Goal: Subscribe to service/newsletter

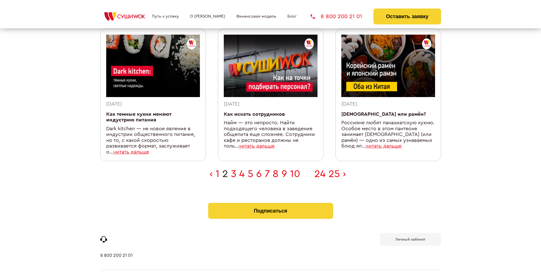
scroll to position [180, 0]
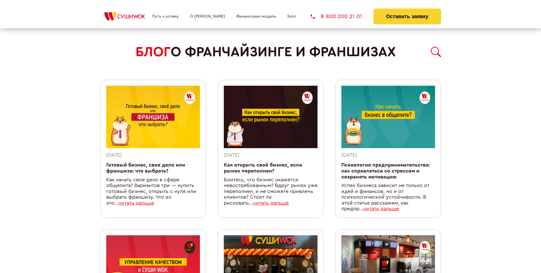
scroll to position [505, 0]
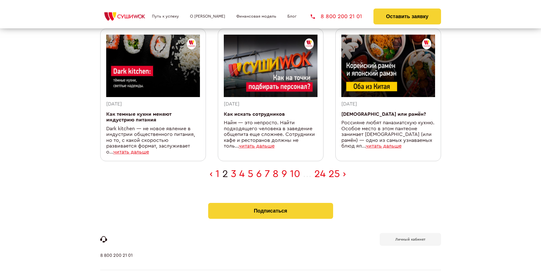
click at [410, 238] on b "Личный кабинет" at bounding box center [410, 240] width 30 height 4
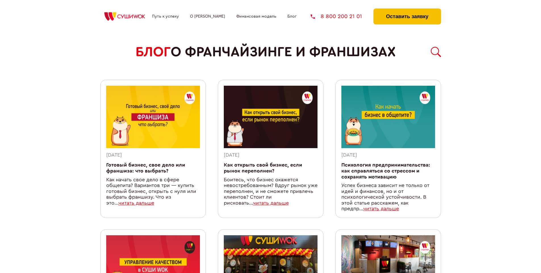
click at [407, 10] on button "Оставить заявку" at bounding box center [406, 17] width 67 height 16
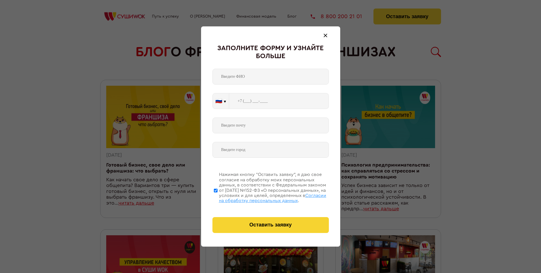
click at [263, 197] on span "Согласии на обработку персональных данных" at bounding box center [272, 198] width 107 height 10
click at [217, 197] on input "Нажимая кнопку “Оставить заявку”, я даю свое согласие на обработку моих персона…" at bounding box center [216, 190] width 4 height 45
checkbox input "false"
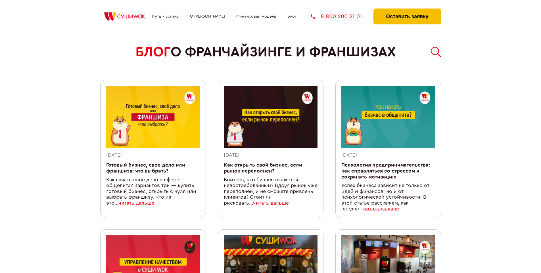
click at [407, 10] on button "Оставить заявку" at bounding box center [406, 17] width 67 height 16
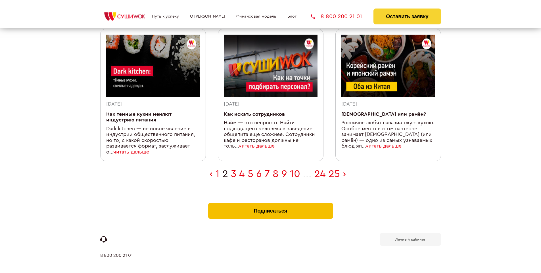
click at [270, 203] on button "Подписаться" at bounding box center [270, 211] width 125 height 16
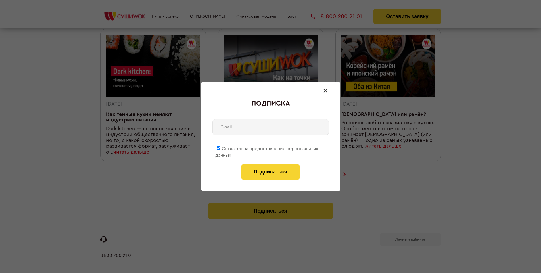
click at [267, 148] on span "Согласен на предоставление персональных данных" at bounding box center [266, 151] width 103 height 11
click at [220, 148] on input "Согласен на предоставление персональных данных" at bounding box center [219, 148] width 4 height 4
checkbox input "false"
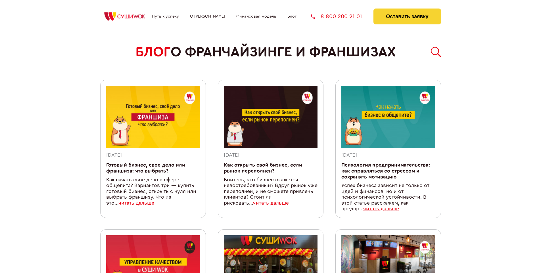
scroll to position [505, 0]
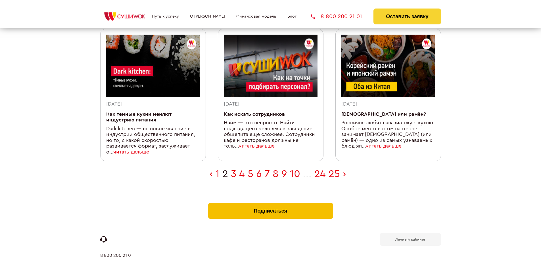
click at [270, 203] on button "Подписаться" at bounding box center [270, 211] width 125 height 16
